Goal: Task Accomplishment & Management: Use online tool/utility

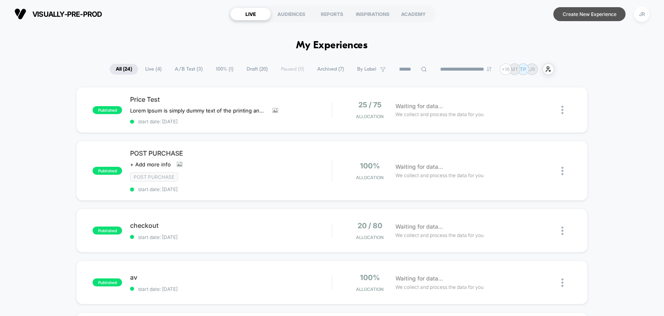
click at [573, 14] on button "Create New Experience" at bounding box center [589, 14] width 72 height 14
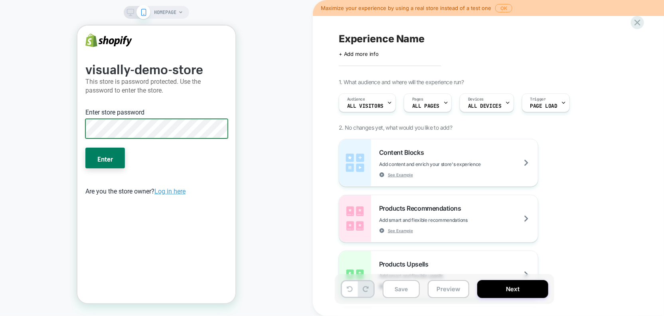
click at [85, 147] on button "Enter" at bounding box center [104, 157] width 39 height 21
